Goal: Information Seeking & Learning: Learn about a topic

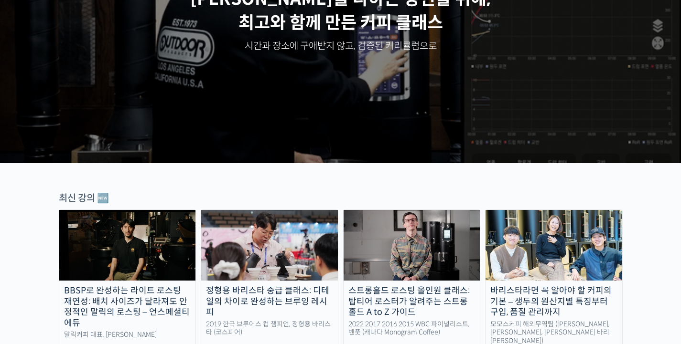
scroll to position [318, 0]
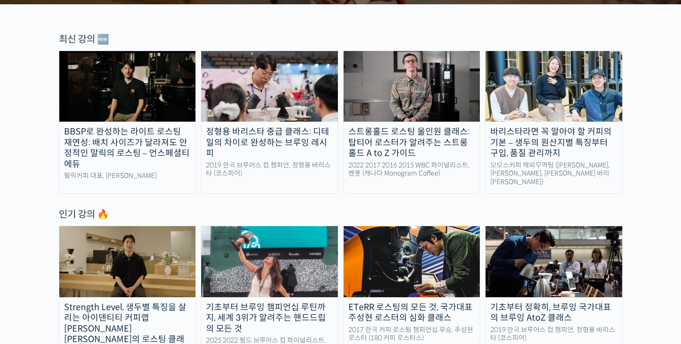
click at [403, 208] on div "인기 강의 🔥" at bounding box center [341, 214] width 564 height 13
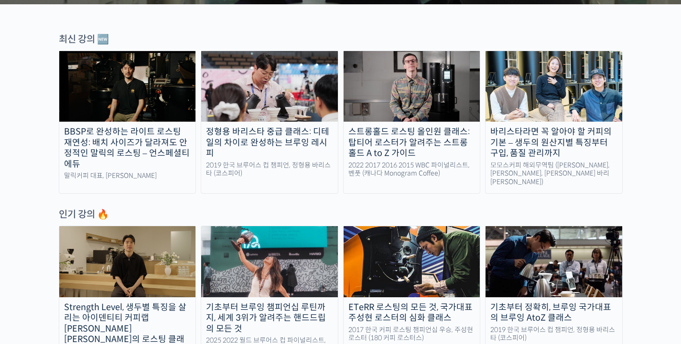
scroll to position [478, 0]
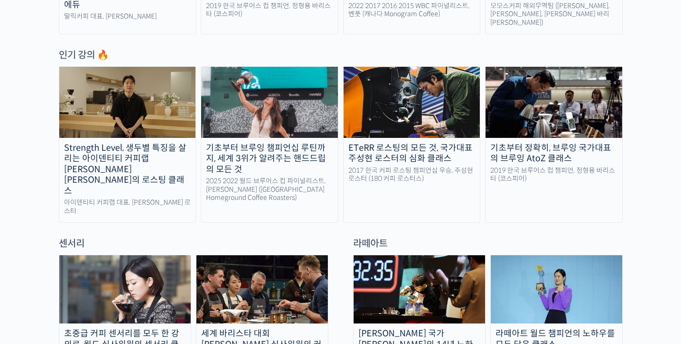
click at [134, 129] on img at bounding box center [127, 102] width 137 height 71
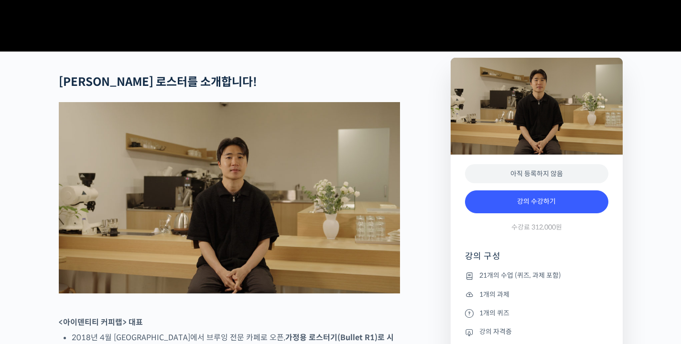
scroll to position [478, 0]
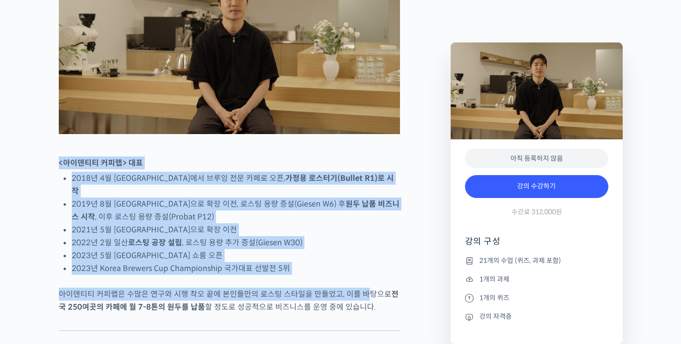
drag, startPoint x: 57, startPoint y: 198, endPoint x: 362, endPoint y: 301, distance: 321.5
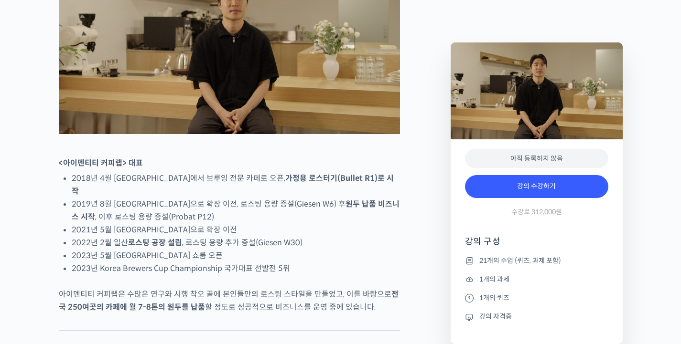
click at [155, 224] on li "2019년 8월 [GEOGRAPHIC_DATA]으로 확장 이전, 로스팅 용량 증설(Giesen W6) 후 원두 납품 비즈니스 시작 , 이후 로…" at bounding box center [236, 211] width 328 height 26
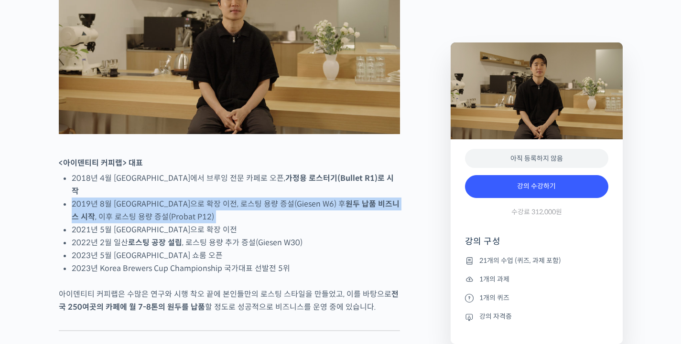
click at [155, 224] on li "2019년 8월 [GEOGRAPHIC_DATA]으로 확장 이전, 로스팅 용량 증설(Giesen W6) 후 원두 납품 비즈니스 시작 , 이후 로…" at bounding box center [236, 211] width 328 height 26
click at [234, 224] on li "2019년 8월 [GEOGRAPHIC_DATA]으로 확장 이전, 로스팅 용량 증설(Giesen W6) 후 원두 납품 비즈니스 시작 , 이후 로…" at bounding box center [236, 211] width 328 height 26
click at [241, 224] on li "2019년 8월 [GEOGRAPHIC_DATA]으로 확장 이전, 로스팅 용량 증설(Giesen W6) 후 원두 납품 비즈니스 시작 , 이후 로…" at bounding box center [236, 211] width 328 height 26
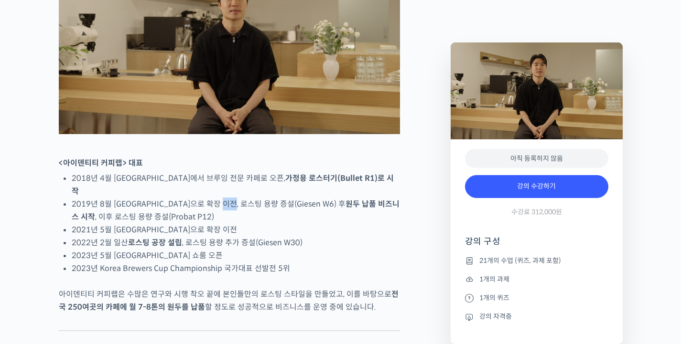
click at [241, 224] on li "2019년 8월 [GEOGRAPHIC_DATA]으로 확장 이전, 로스팅 용량 증설(Giesen W6) 후 원두 납품 비즈니스 시작 , 이후 로…" at bounding box center [236, 211] width 328 height 26
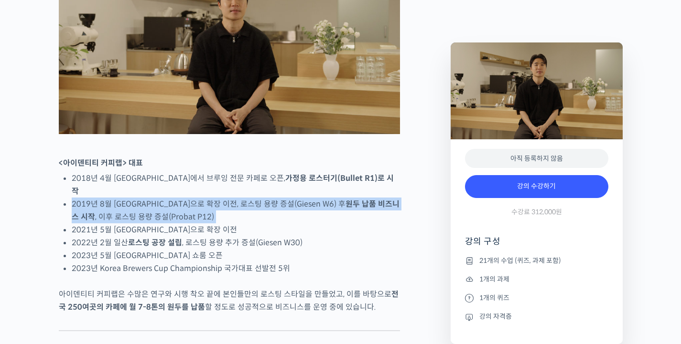
click at [241, 224] on li "2019년 8월 [GEOGRAPHIC_DATA]으로 확장 이전, 로스팅 용량 증설(Giesen W6) 후 원두 납품 비즈니스 시작 , 이후 로…" at bounding box center [236, 211] width 328 height 26
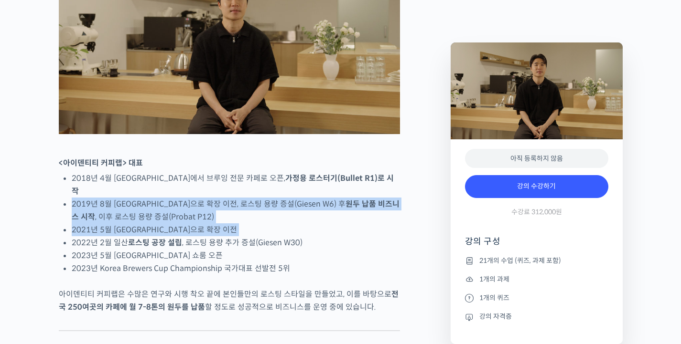
click at [193, 236] on li "2021년 5월 [GEOGRAPHIC_DATA]으로 확장 이전" at bounding box center [236, 230] width 328 height 13
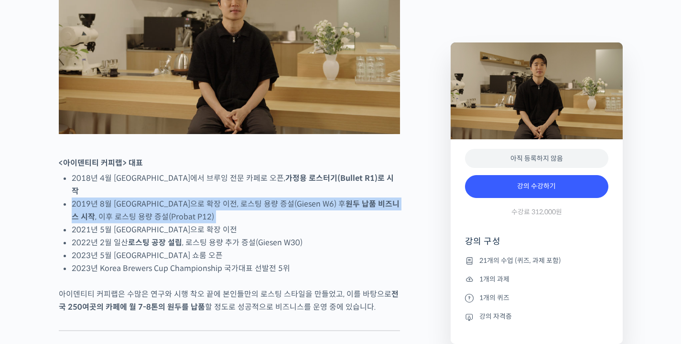
click at [219, 224] on li "2019년 8월 [GEOGRAPHIC_DATA]으로 확장 이전, 로스팅 용량 증설(Giesen W6) 후 원두 납품 비즈니스 시작 , 이후 로…" at bounding box center [236, 211] width 328 height 26
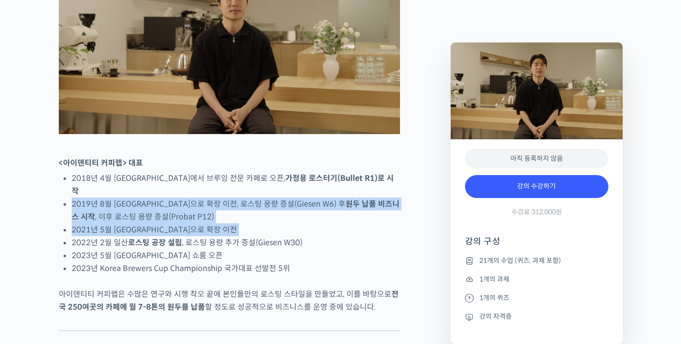
click at [218, 236] on li "2021년 5월 [GEOGRAPHIC_DATA]으로 확장 이전" at bounding box center [236, 230] width 328 height 13
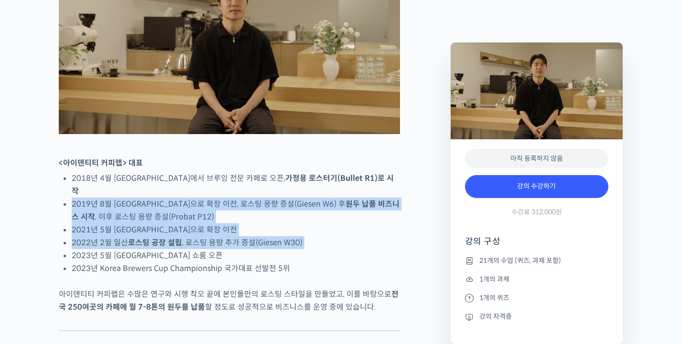
click at [219, 249] on li "2022년 2월 일산 로스팅 공장 설립 , 로스팅 용량 추가 증설(Giesen W30)" at bounding box center [236, 242] width 328 height 13
click at [215, 262] on li "2023년 5월 [GEOGRAPHIC_DATA] 쇼룸 오픈" at bounding box center [236, 255] width 328 height 13
click at [236, 249] on li "2022년 2월 일산 로스팅 공장 설립 , 로스팅 용량 추가 증설(Giesen W30)" at bounding box center [236, 242] width 328 height 13
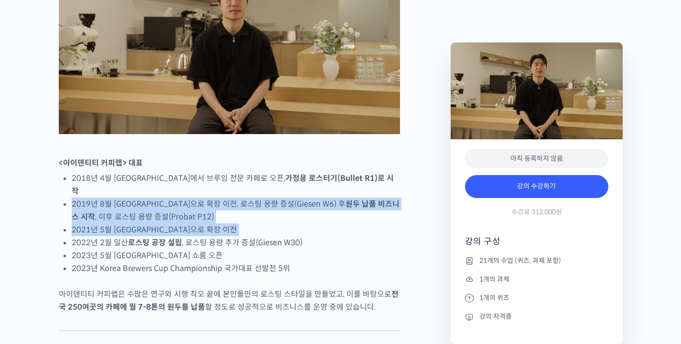
click at [226, 236] on li "2021년 5월 [GEOGRAPHIC_DATA]으로 확장 이전" at bounding box center [236, 230] width 328 height 13
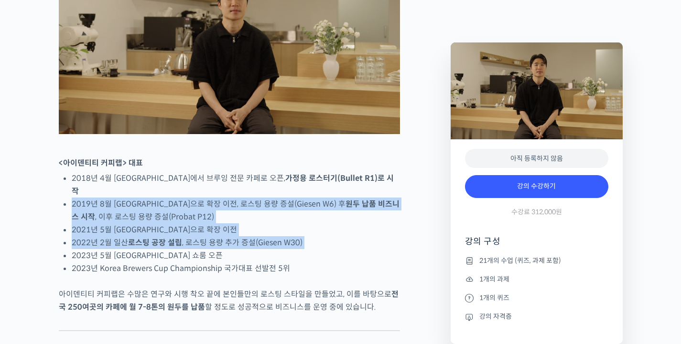
click at [225, 249] on li "2022년 2월 일산 로스팅 공장 설립 , 로스팅 용량 추가 증설(Giesen W30)" at bounding box center [236, 242] width 328 height 13
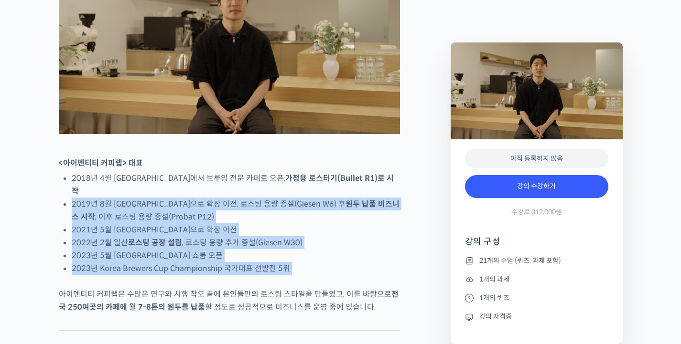
click at [211, 275] on li "2023년 Korea Brewers Cup Championship 국가대표 선발전 5위" at bounding box center [236, 268] width 328 height 13
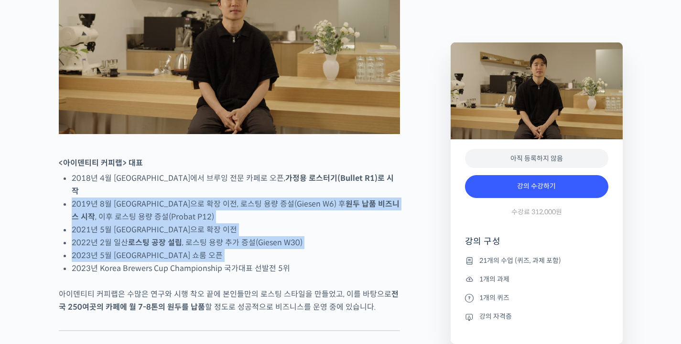
click at [218, 262] on li "2023년 5월 [GEOGRAPHIC_DATA] 쇼룸 오픈" at bounding box center [236, 255] width 328 height 13
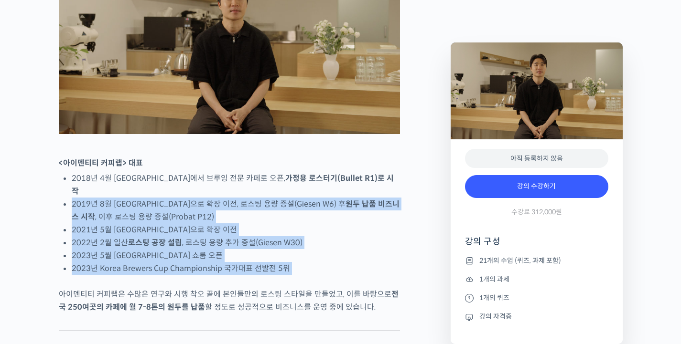
click at [217, 275] on li "2023년 Korea Brewers Cup Championship 국가대표 선발전 5위" at bounding box center [236, 268] width 328 height 13
click at [320, 275] on li "2023년 Korea Brewers Cup Championship 국가대표 선발전 5위" at bounding box center [236, 268] width 328 height 13
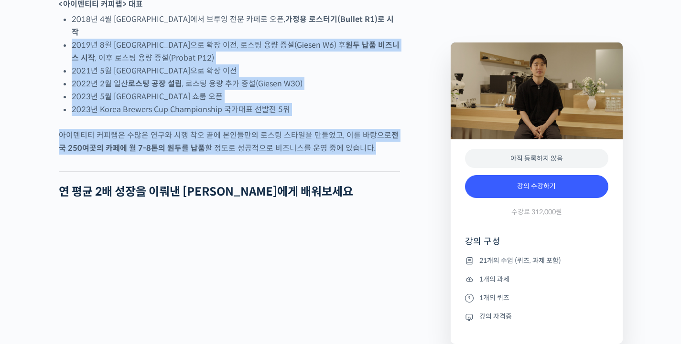
click at [312, 155] on p "아이덴티티 커피랩은 수많은 연구와 시행 착오 끝에 본인들만의 로스팅 스타일을 만들었고, 이를 바탕으로 전국 250여곳의 카페에 월 7-8톤의 …" at bounding box center [229, 142] width 341 height 26
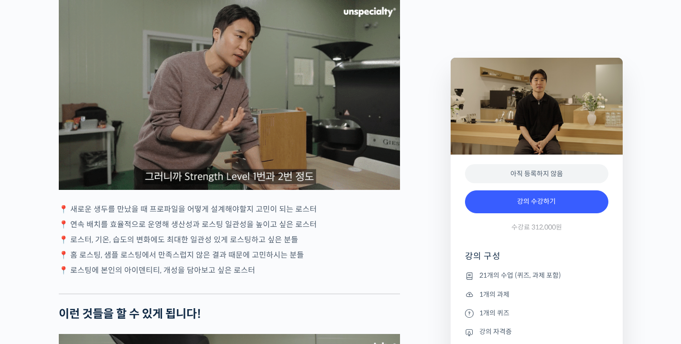
scroll to position [2308, 0]
